Goal: Check status: Check status

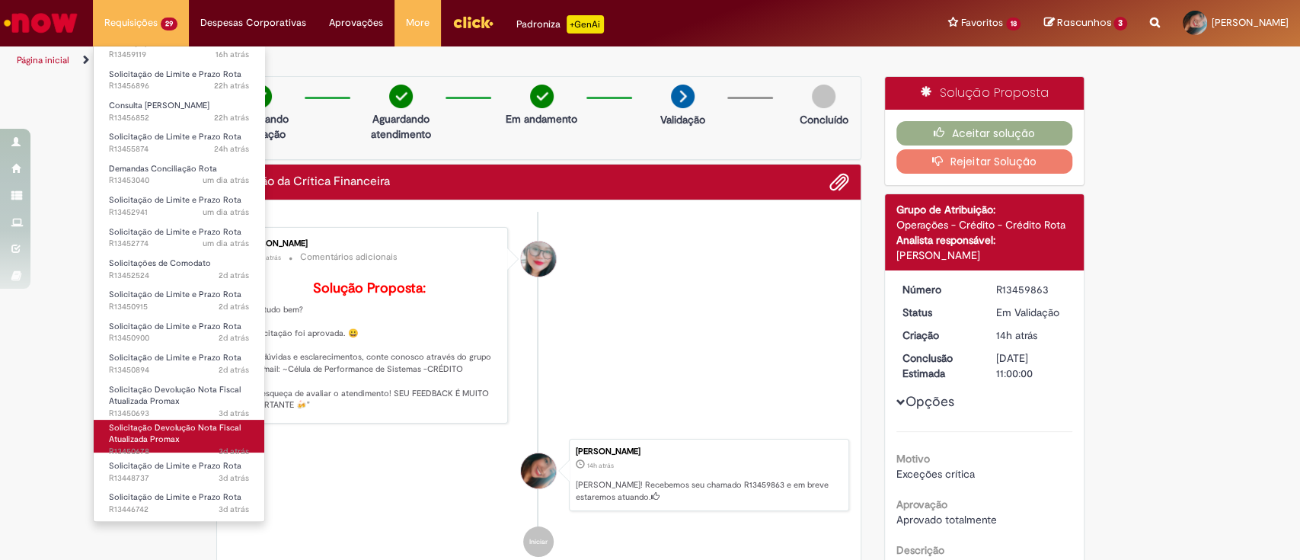
scroll to position [101, 0]
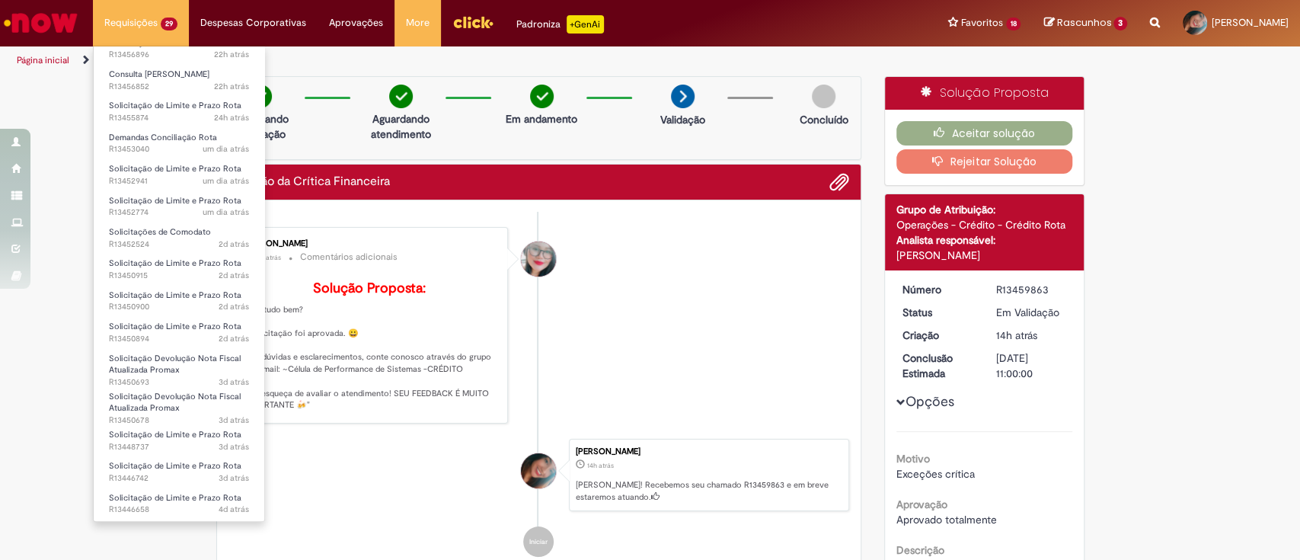
click at [177, 348] on li "Solicitação Devolução Nota Fiscal Atualizada Promax 3d atrás 3 dias atrás R1345…" at bounding box center [179, 365] width 171 height 36
click at [179, 361] on span "Solicitação Devolução Nota Fiscal Atualizada Promax" at bounding box center [175, 364] width 132 height 24
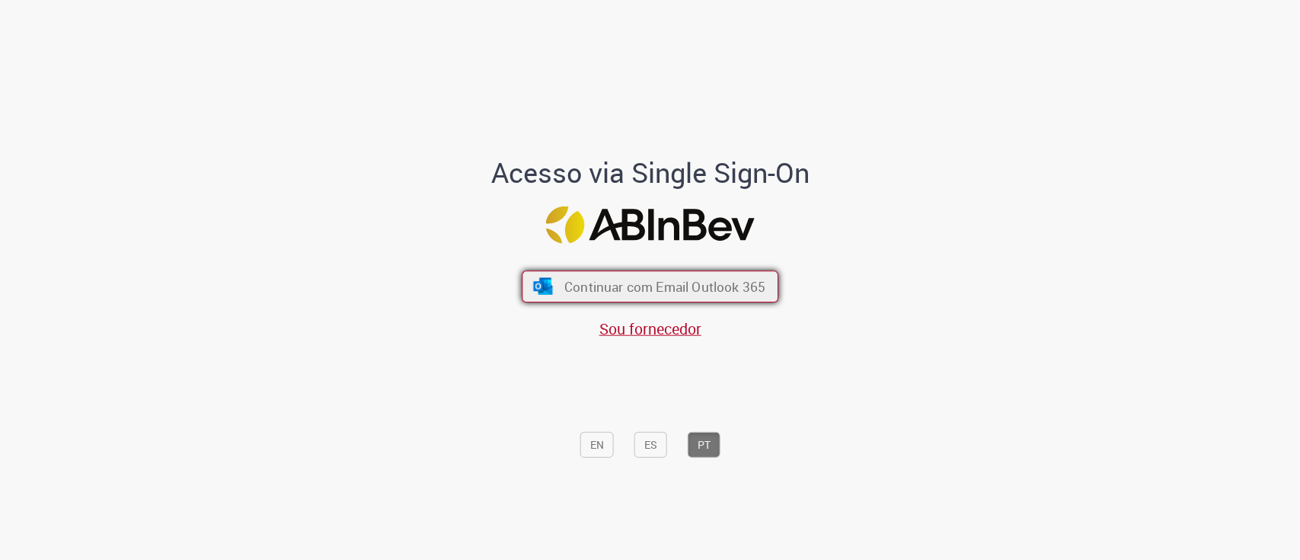
click at [591, 274] on button "Continuar com Email Outlook 365" at bounding box center [649, 286] width 257 height 32
click at [658, 287] on span "Continuar com Email Outlook 365" at bounding box center [664, 286] width 201 height 18
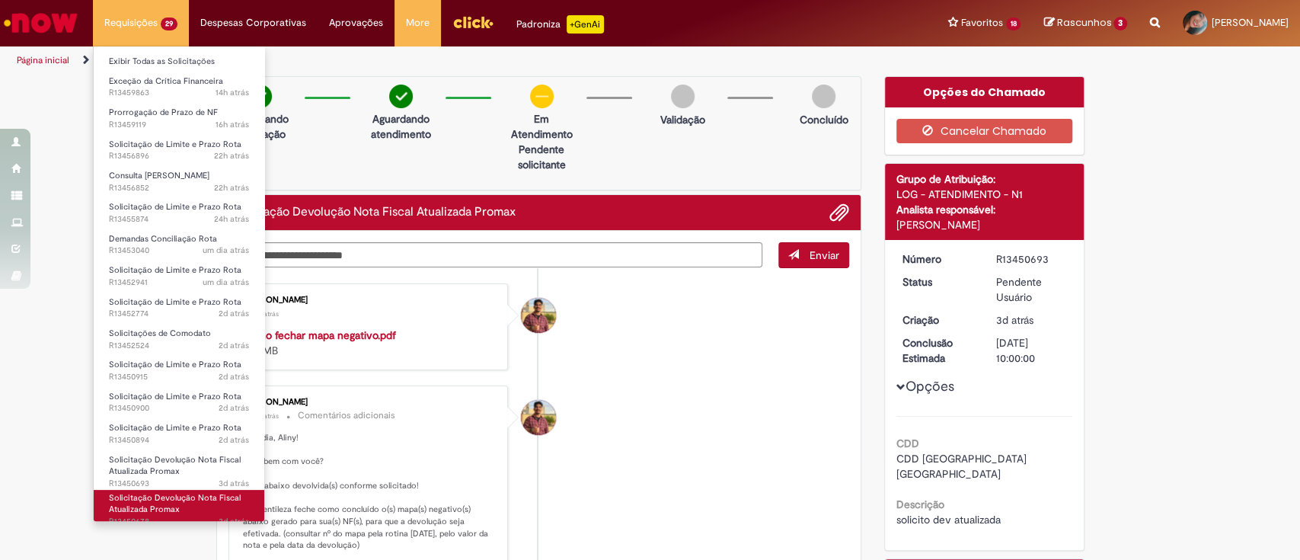
click at [177, 419] on span "Solicitação Devolução Nota Fiscal Atualizada Promax" at bounding box center [175, 504] width 132 height 24
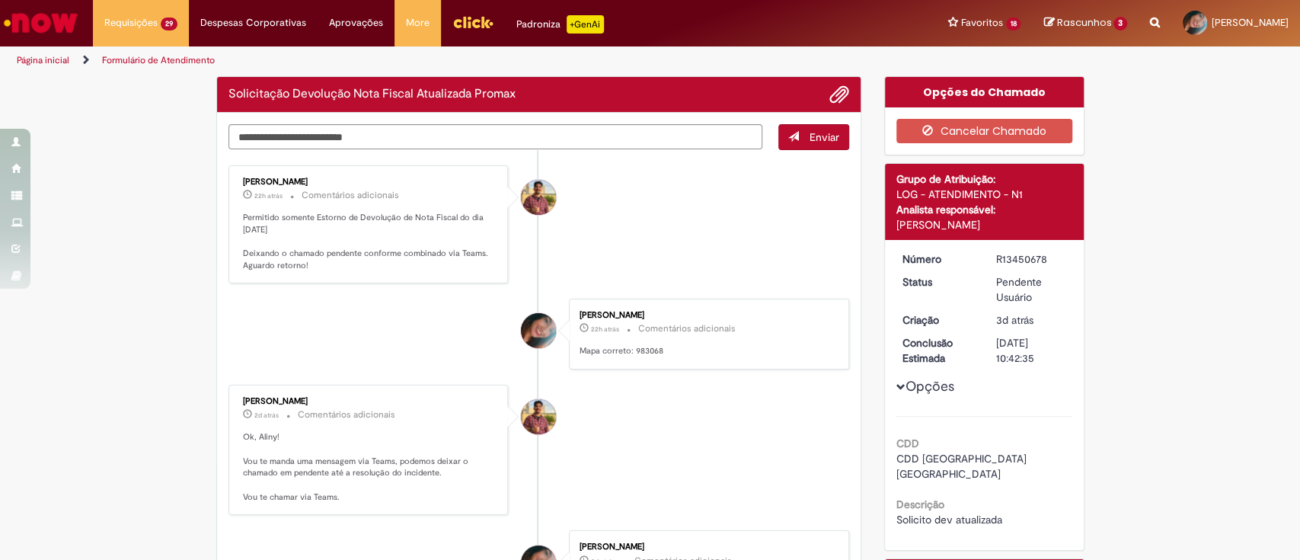
drag, startPoint x: 682, startPoint y: 122, endPoint x: 682, endPoint y: 131, distance: 9.1
click at [682, 132] on textarea "Digite sua mensagem aqui..." at bounding box center [495, 137] width 534 height 26
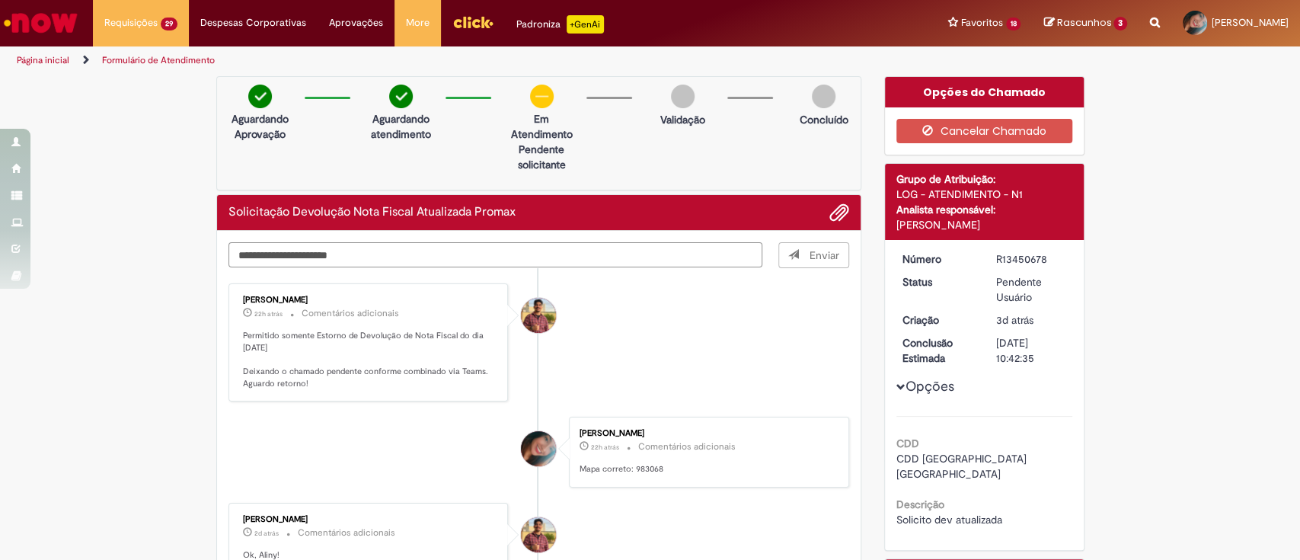
type textarea "**********"
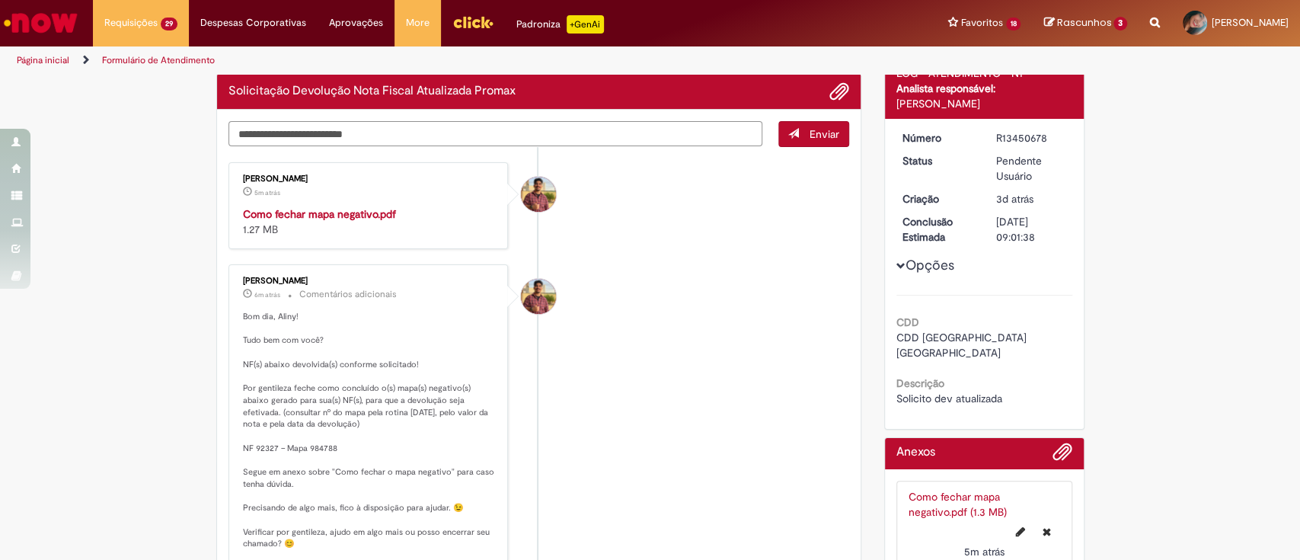
scroll to position [203, 0]
